Goal: Task Accomplishment & Management: Complete application form

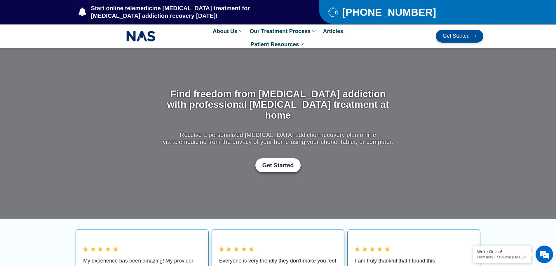
click at [454, 36] on span "Get Started" at bounding box center [455, 36] width 27 height 6
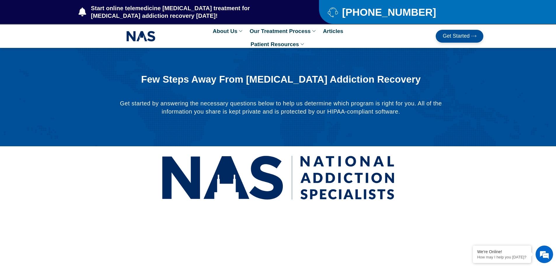
click at [444, 36] on span "Get Started" at bounding box center [455, 36] width 27 height 6
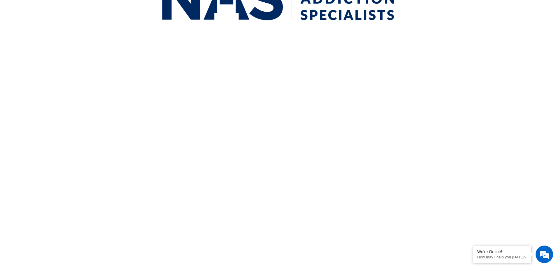
scroll to position [58, 0]
